Goal: Information Seeking & Learning: Learn about a topic

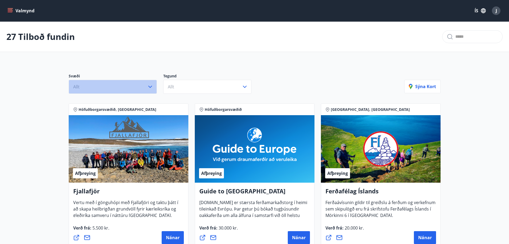
click at [149, 87] on icon "button" at bounding box center [150, 86] width 6 height 6
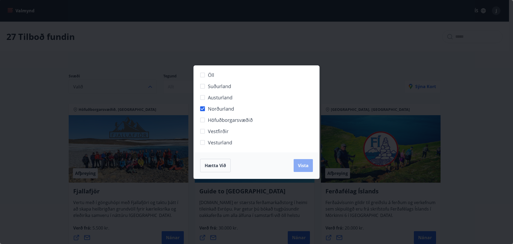
click at [301, 163] on span "Vista" at bounding box center [303, 165] width 11 height 6
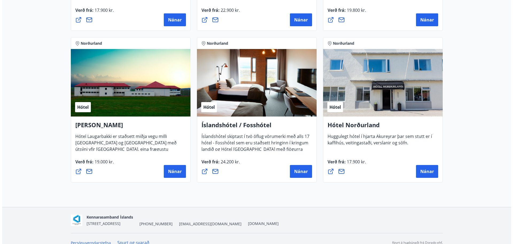
scroll to position [240, 0]
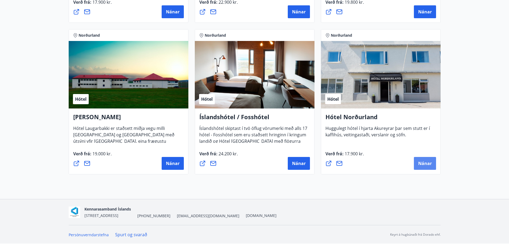
click at [431, 161] on span "Nánar" at bounding box center [425, 163] width 14 height 6
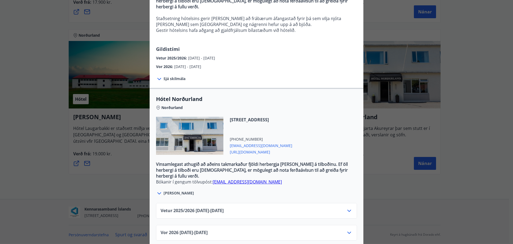
scroll to position [85, 0]
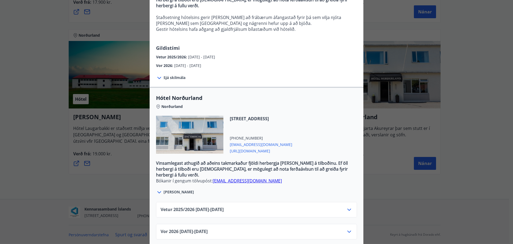
click at [347, 206] on icon at bounding box center [349, 209] width 6 height 6
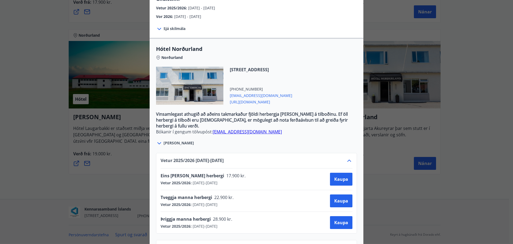
scroll to position [150, 0]
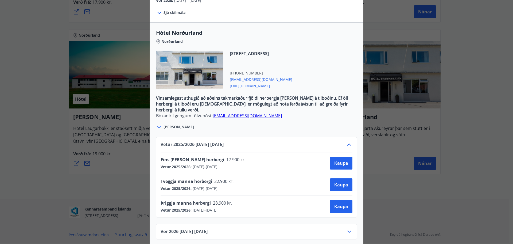
click at [27, 122] on div "Hótel Norðurland Bókanir í gengum tölvupóst: [EMAIL_ADDRESS][DOMAIN_NAME] Taka …" at bounding box center [256, 122] width 513 height 244
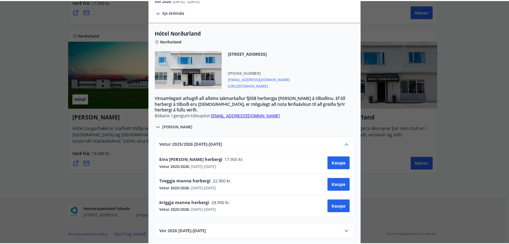
scroll to position [0, 0]
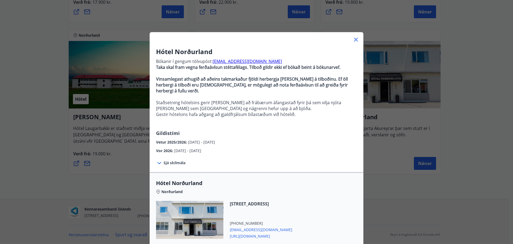
click at [356, 37] on icon at bounding box center [356, 39] width 6 height 6
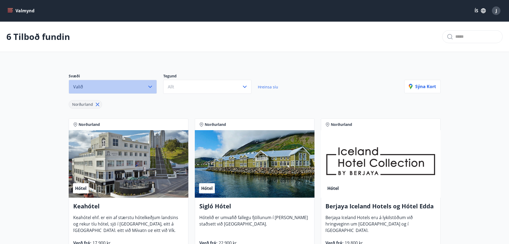
click at [152, 87] on icon "button" at bounding box center [150, 86] width 6 height 6
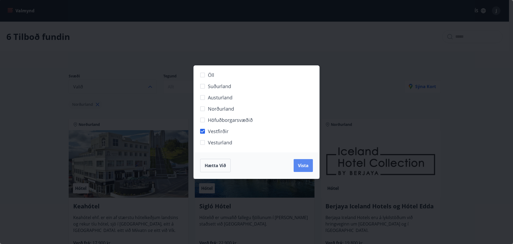
click at [306, 166] on span "Vista" at bounding box center [303, 165] width 11 height 6
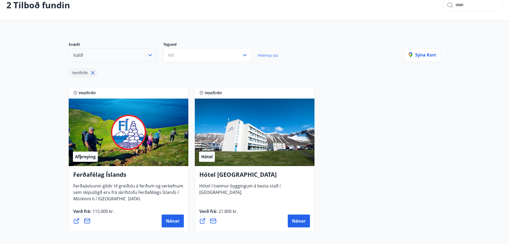
scroll to position [80, 0]
